Goal: Task Accomplishment & Management: Manage account settings

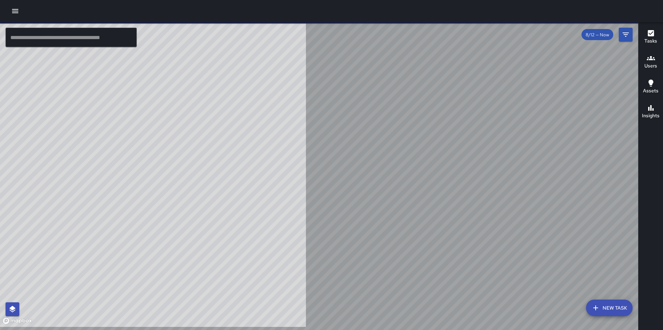
click at [17, 10] on icon "button" at bounding box center [15, 11] width 6 height 4
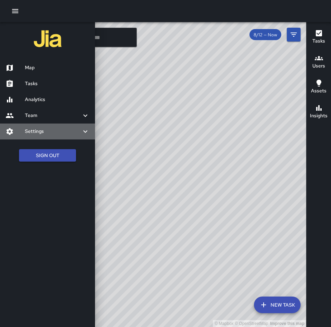
click at [33, 131] on h6 "Settings" at bounding box center [53, 132] width 56 height 8
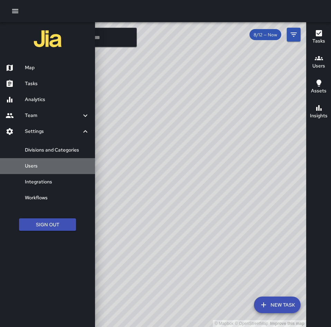
click at [30, 165] on h6 "Users" at bounding box center [57, 166] width 65 height 8
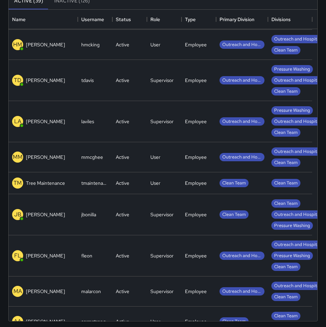
scroll to position [387, 0]
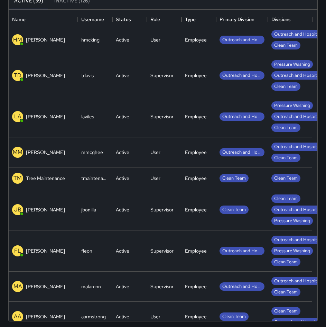
click at [66, 154] on div "MM [PERSON_NAME]" at bounding box center [43, 152] width 69 height 30
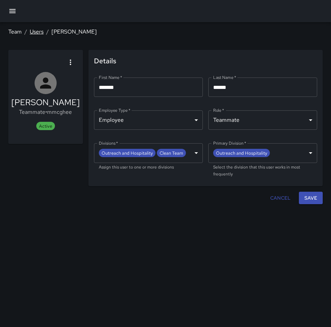
click at [39, 32] on link "Users" at bounding box center [37, 31] width 14 height 7
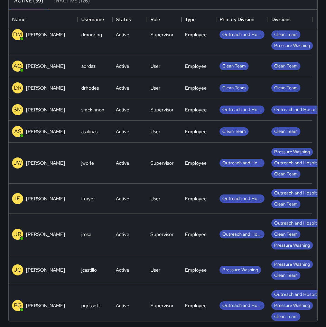
scroll to position [894, 0]
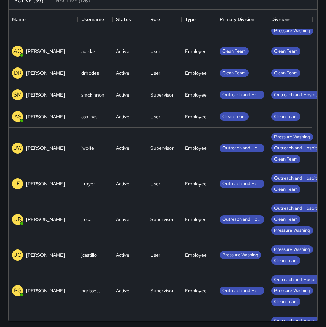
click at [61, 180] on div "IF [PERSON_NAME]" at bounding box center [43, 184] width 69 height 30
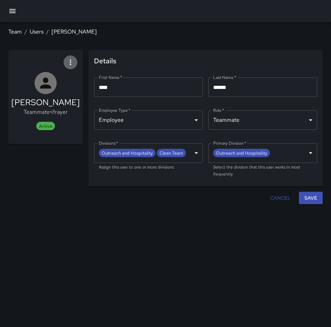
click at [68, 63] on icon "button" at bounding box center [70, 62] width 8 height 8
click at [62, 79] on span "Deactivate user" at bounding box center [52, 81] width 39 height 8
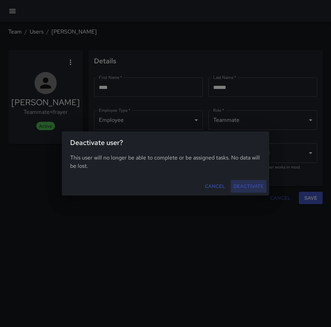
click at [244, 189] on button "Deactivate" at bounding box center [249, 186] width 36 height 13
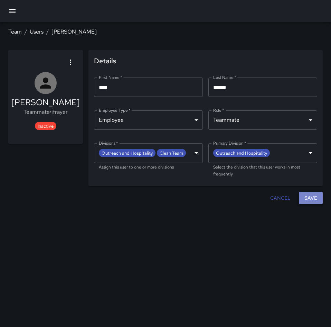
click at [316, 196] on button "Save" at bounding box center [311, 197] width 24 height 13
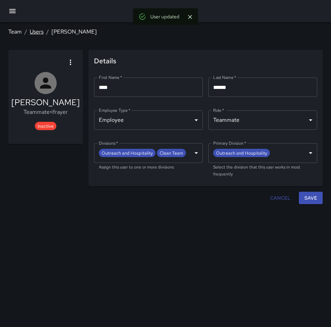
click at [39, 30] on link "Users" at bounding box center [37, 31] width 14 height 7
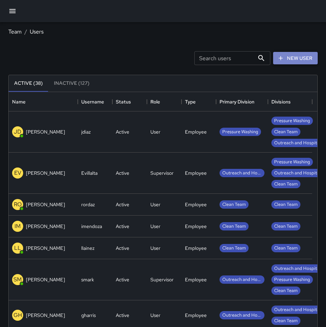
click at [303, 55] on link "New User" at bounding box center [295, 58] width 45 height 13
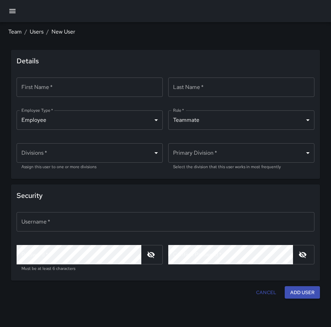
type input "*******"
click at [96, 84] on input "First Name   *" at bounding box center [90, 86] width 146 height 19
